Goal: Subscribe to service/newsletter

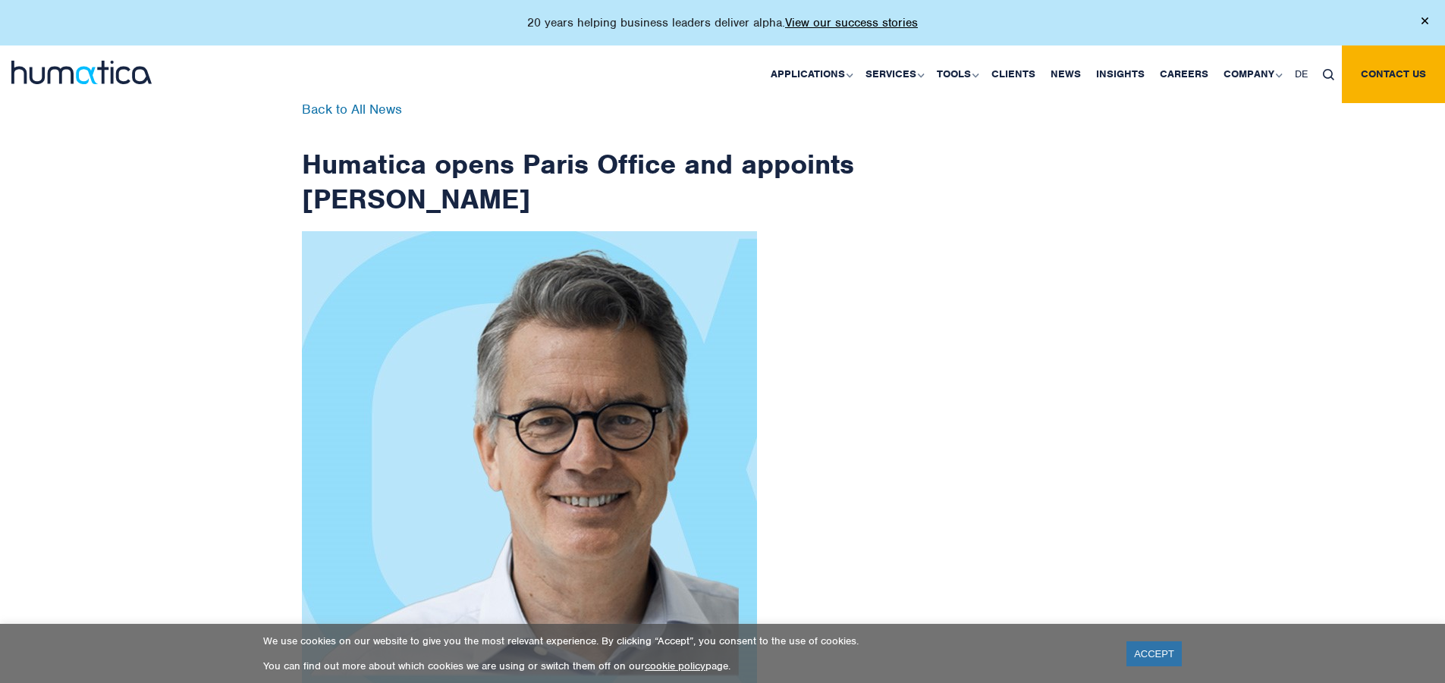
scroll to position [2420, 0]
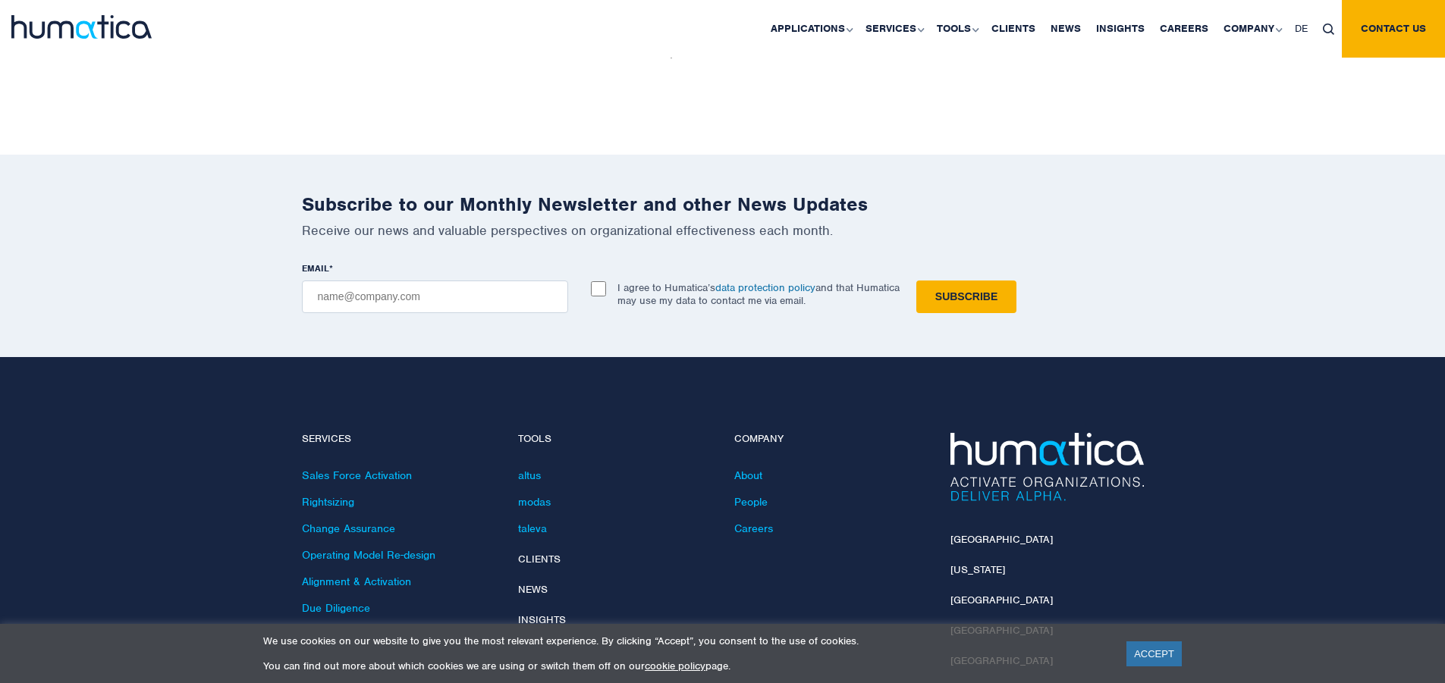
checkbox input "true"
type input "[EMAIL_ADDRESS][DOMAIN_NAME]"
click at [916, 281] on input "Subscribe" at bounding box center [966, 297] width 100 height 33
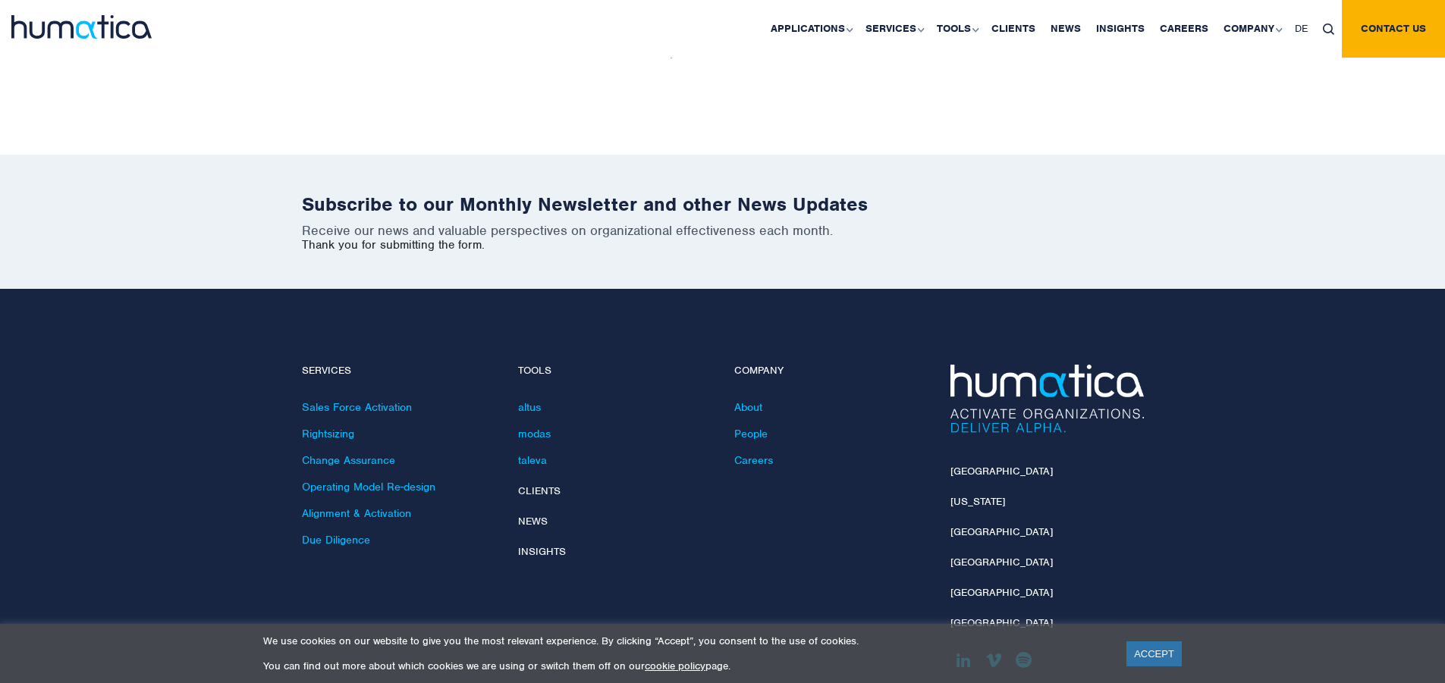
scroll to position [2351, 0]
